Goal: Task Accomplishment & Management: Manage account settings

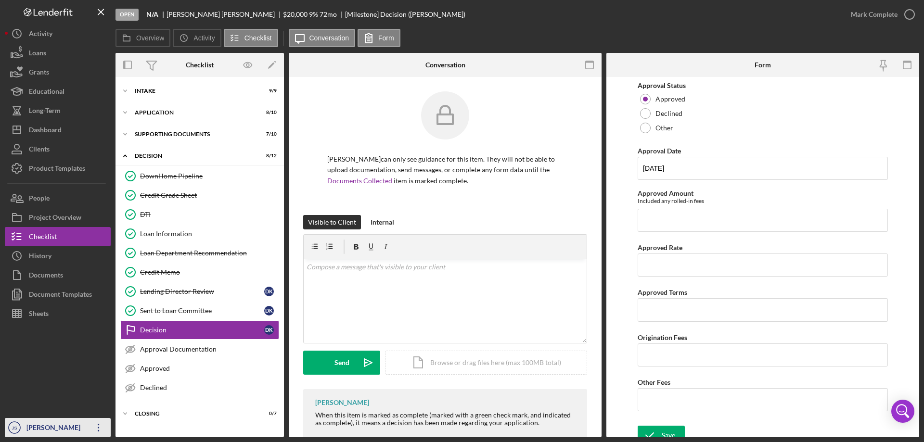
click at [42, 424] on div "[PERSON_NAME]" at bounding box center [55, 429] width 63 height 22
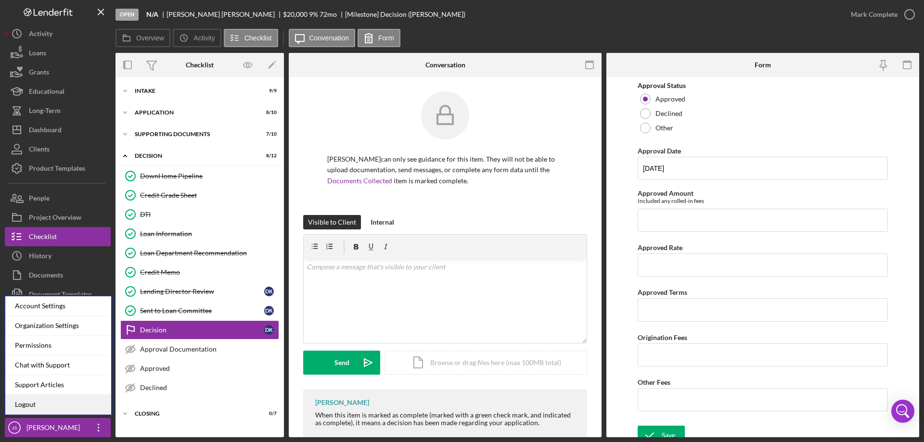
click at [40, 405] on link "Logout" at bounding box center [58, 405] width 106 height 20
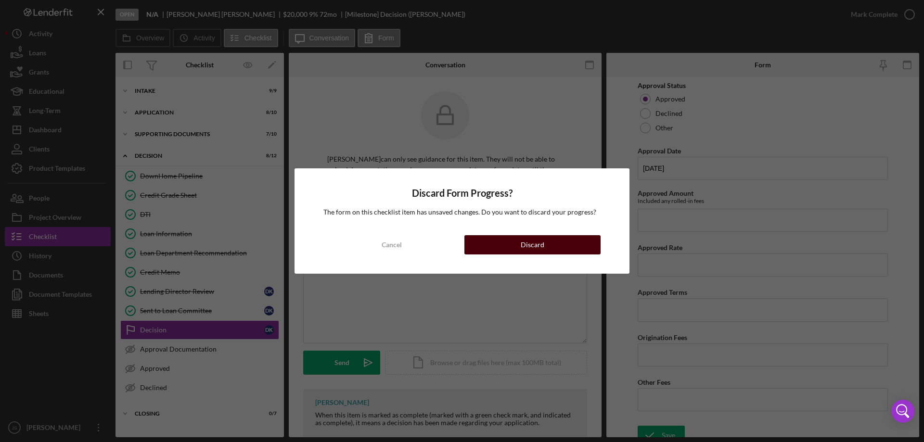
click at [530, 238] on div "Discard" at bounding box center [532, 244] width 24 height 19
